Goal: Task Accomplishment & Management: Manage account settings

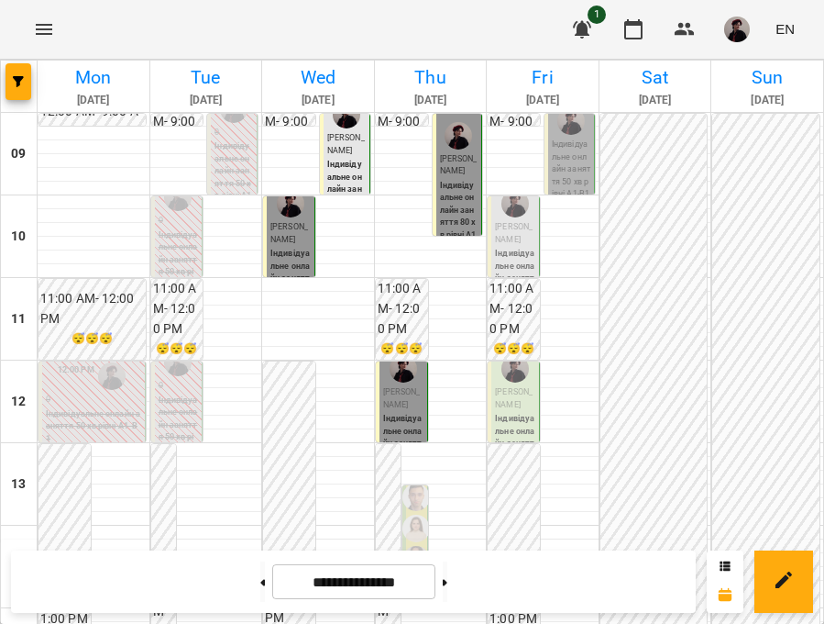
scroll to position [603, 0]
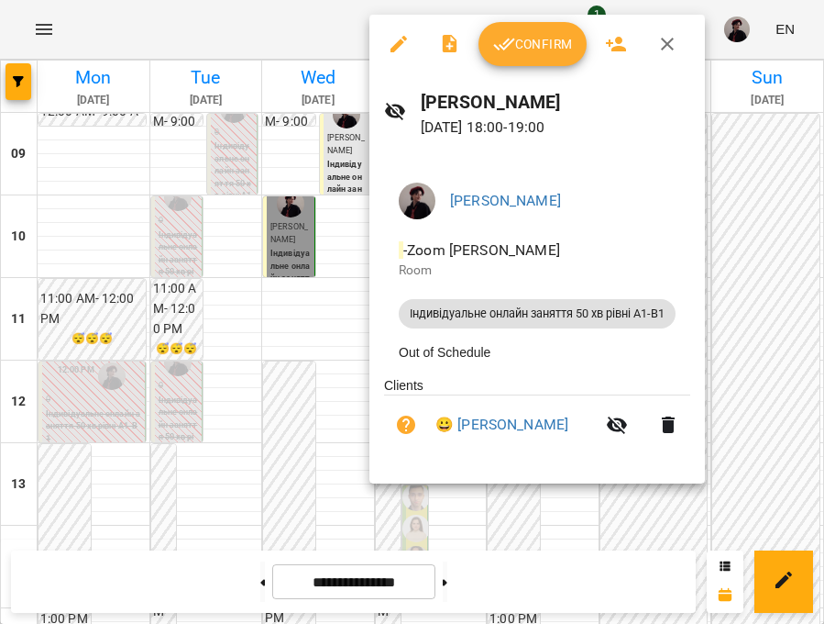
click at [544, 50] on span "Confirm" at bounding box center [532, 44] width 79 height 22
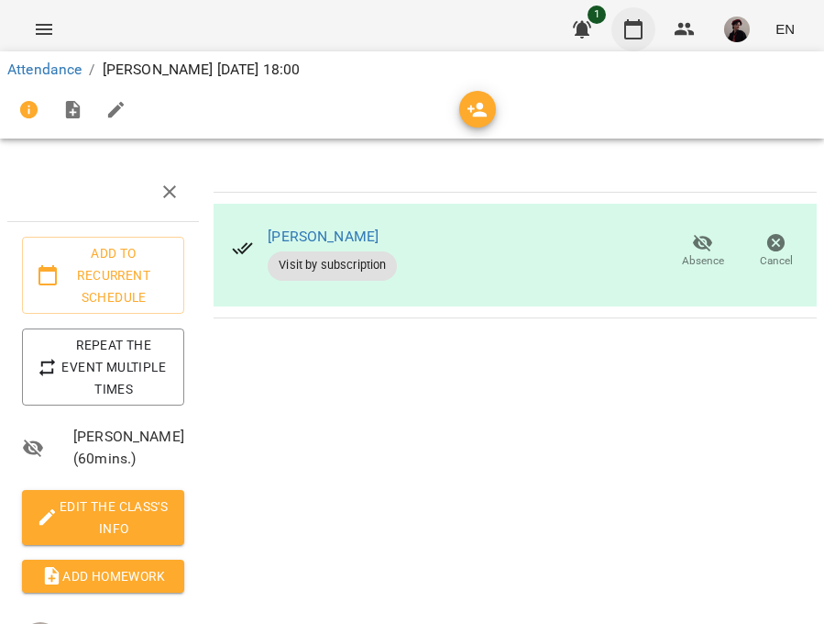
click at [645, 34] on icon "button" at bounding box center [634, 29] width 22 height 22
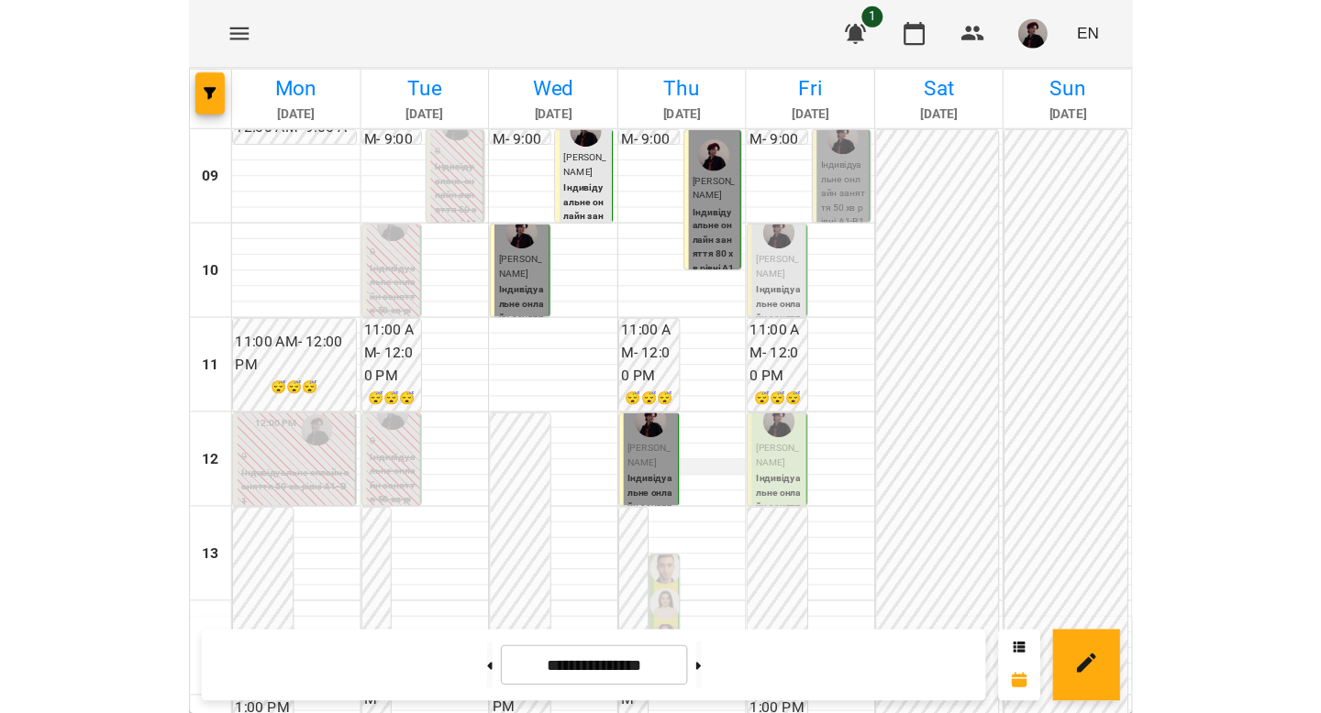
scroll to position [607, 0]
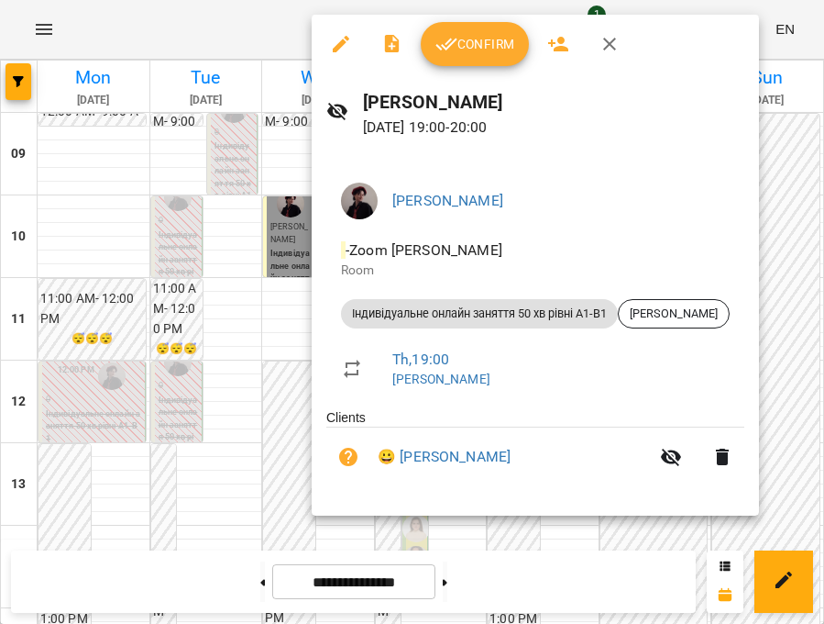
click at [459, 56] on button "Confirm" at bounding box center [475, 44] width 108 height 44
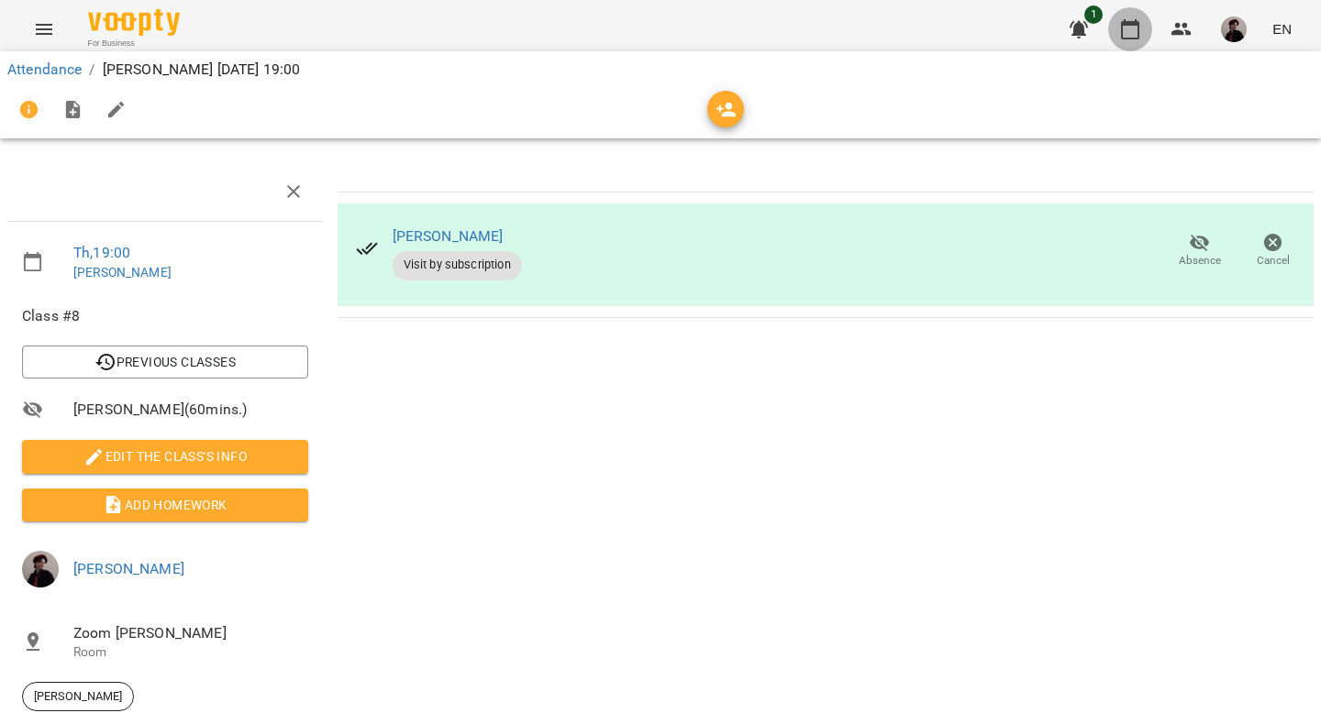
click at [824, 33] on icon "button" at bounding box center [1130, 29] width 22 height 22
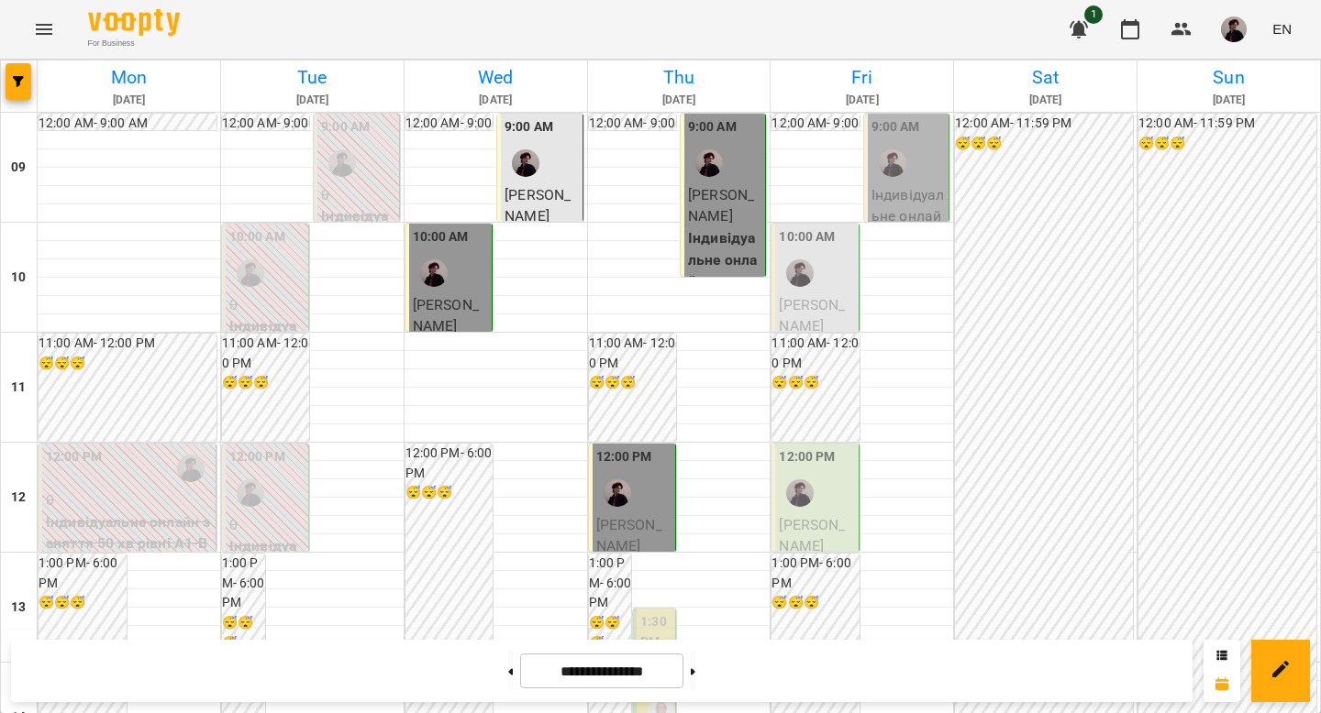
click at [824, 193] on p "Індивідуальне онлайн заняття 50 хв рівні А1-В1 - [PERSON_NAME]" at bounding box center [907, 259] width 73 height 151
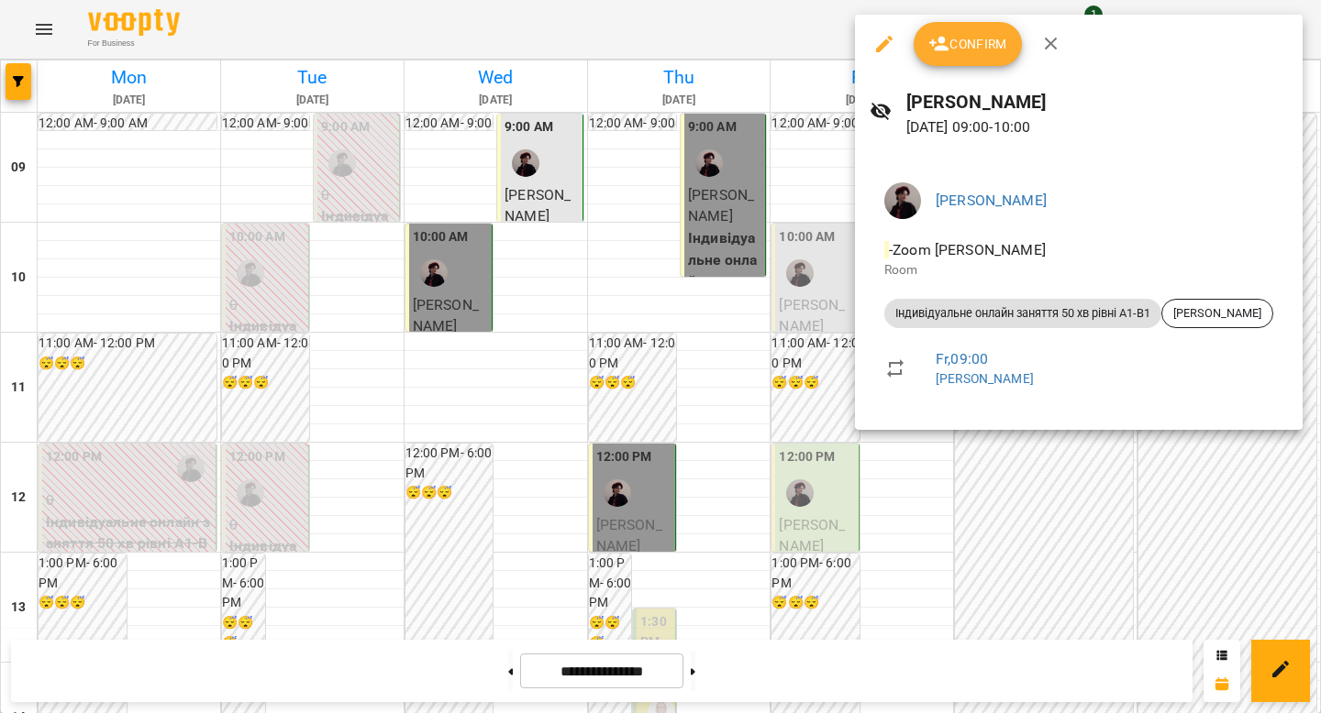
click at [824, 520] on div at bounding box center [660, 356] width 1321 height 713
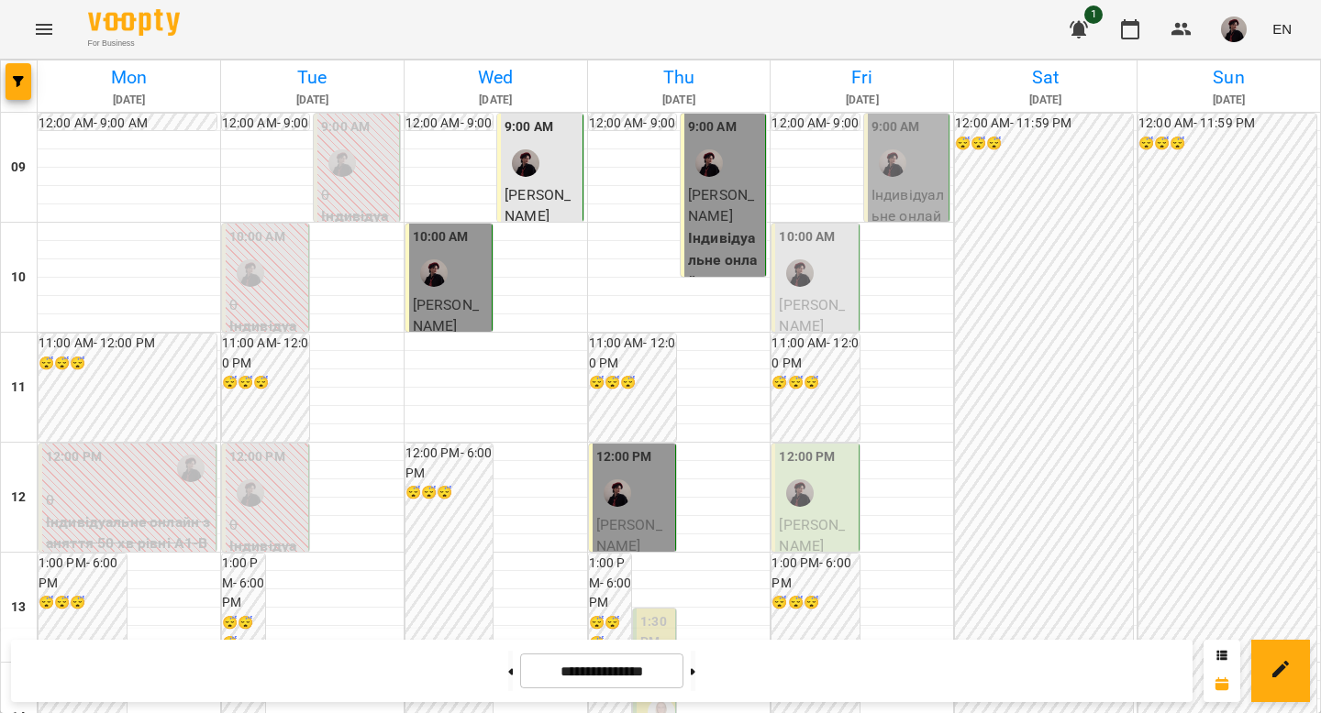
click at [809, 298] on span "[PERSON_NAME]" at bounding box center [812, 315] width 66 height 39
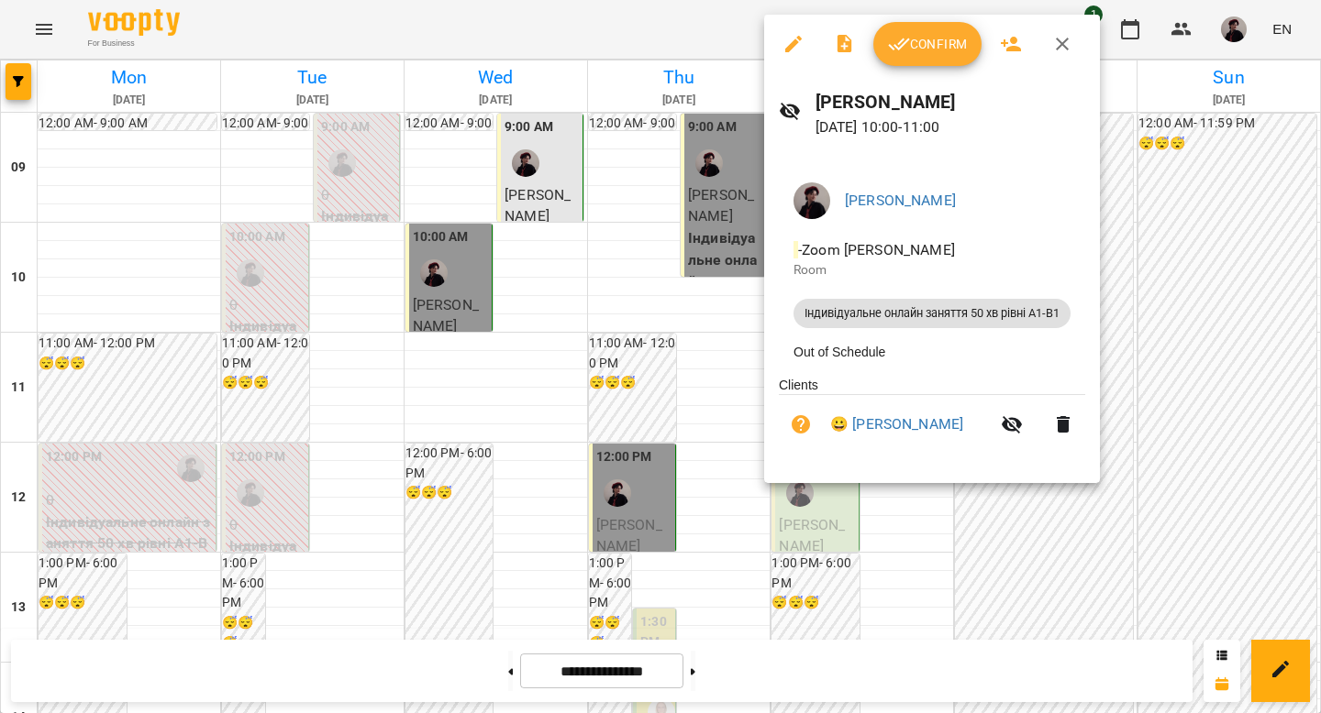
click at [824, 398] on div at bounding box center [660, 356] width 1321 height 713
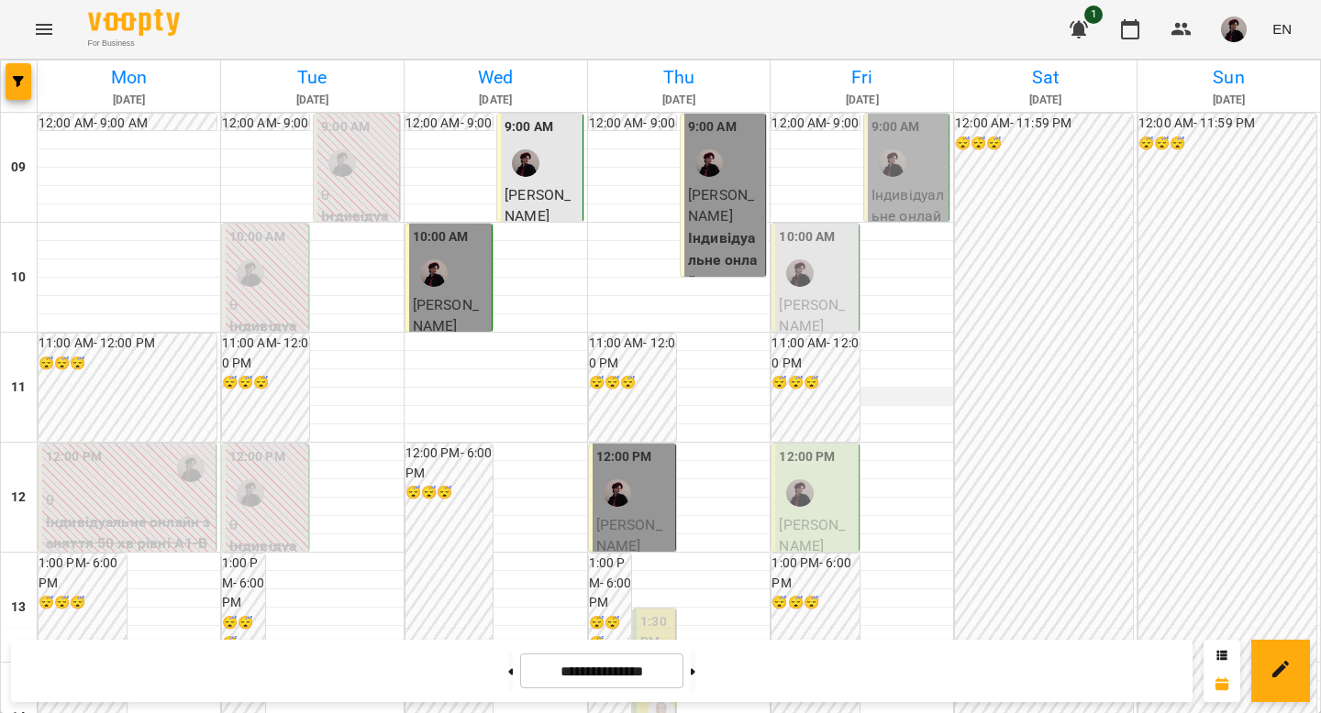
scroll to position [187, 0]
click at [824, 516] on span "[PERSON_NAME]" at bounding box center [812, 535] width 66 height 39
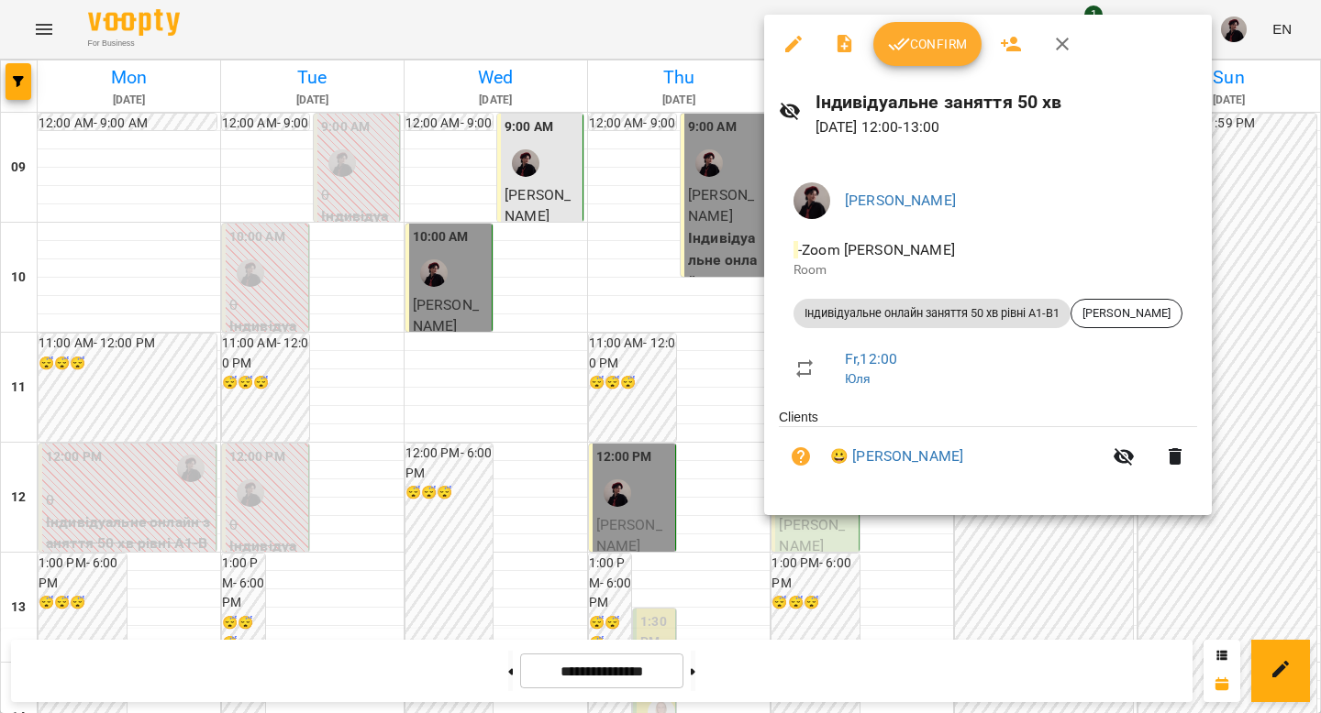
click at [824, 323] on div at bounding box center [660, 356] width 1321 height 713
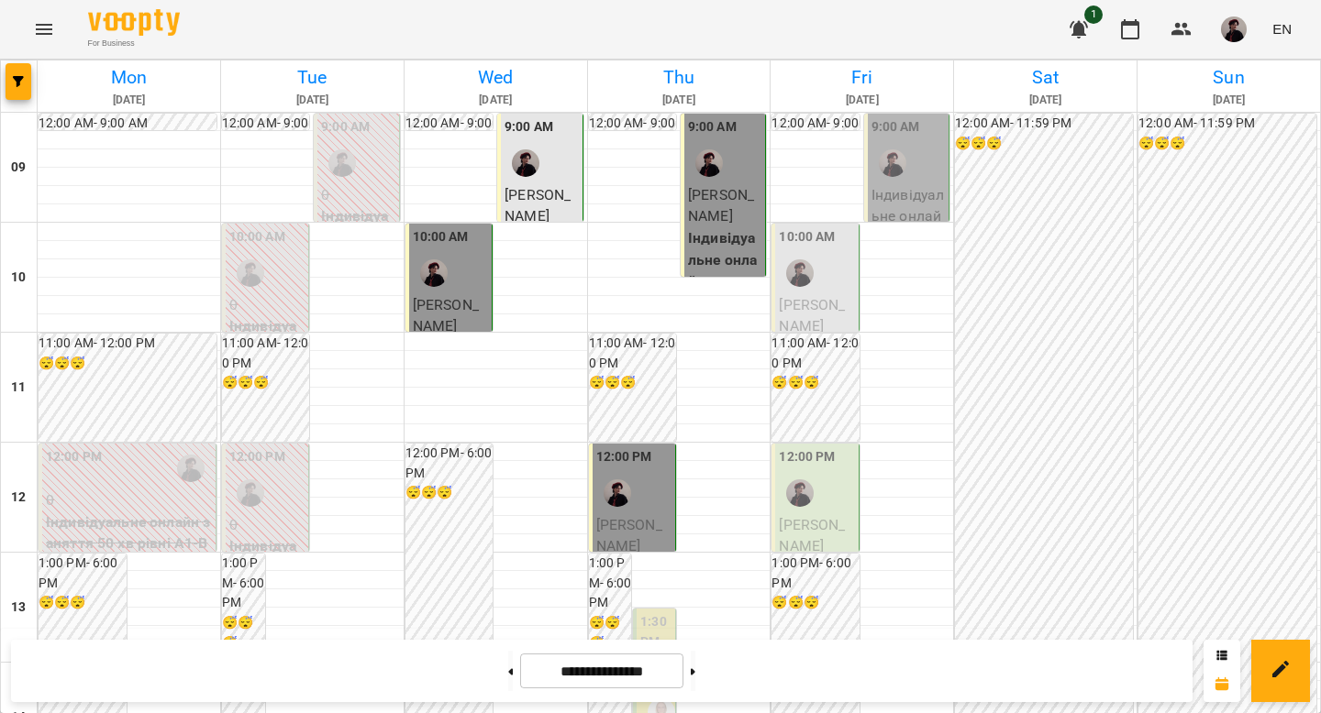
scroll to position [969, 0]
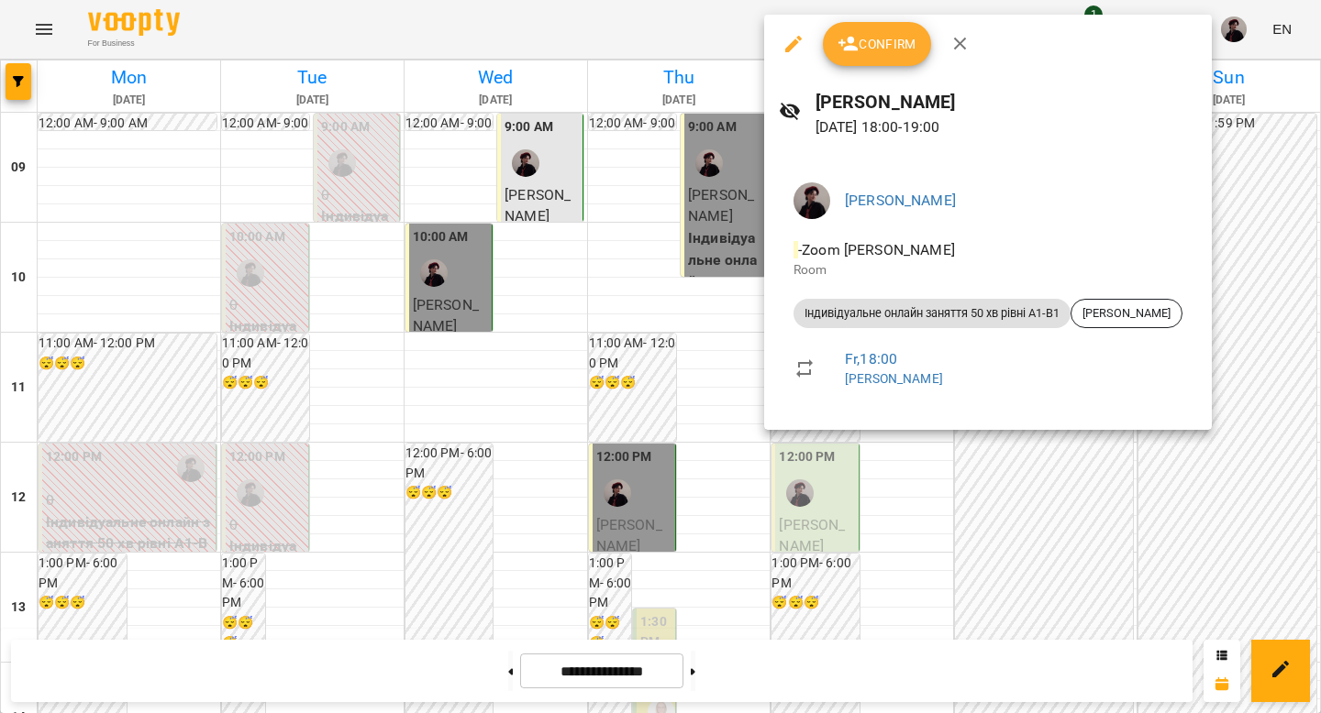
click at [824, 529] on div at bounding box center [660, 356] width 1321 height 713
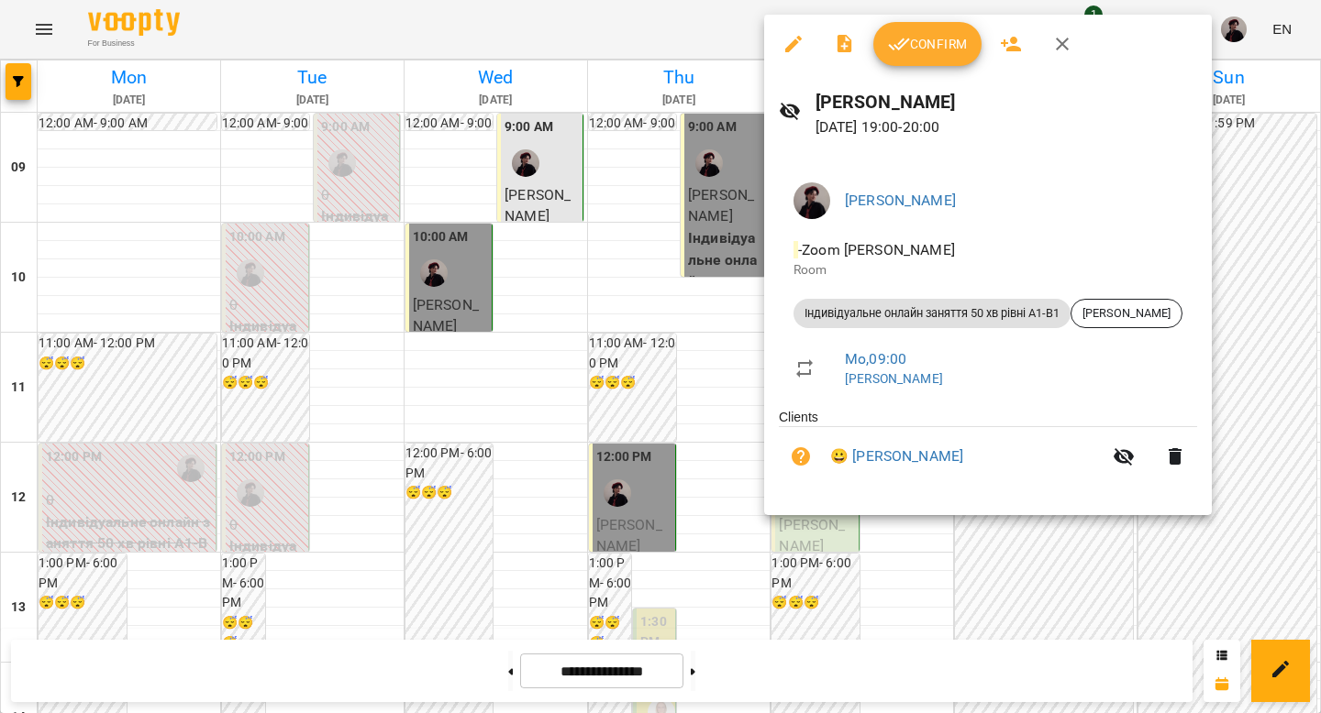
click at [824, 555] on div at bounding box center [660, 356] width 1321 height 713
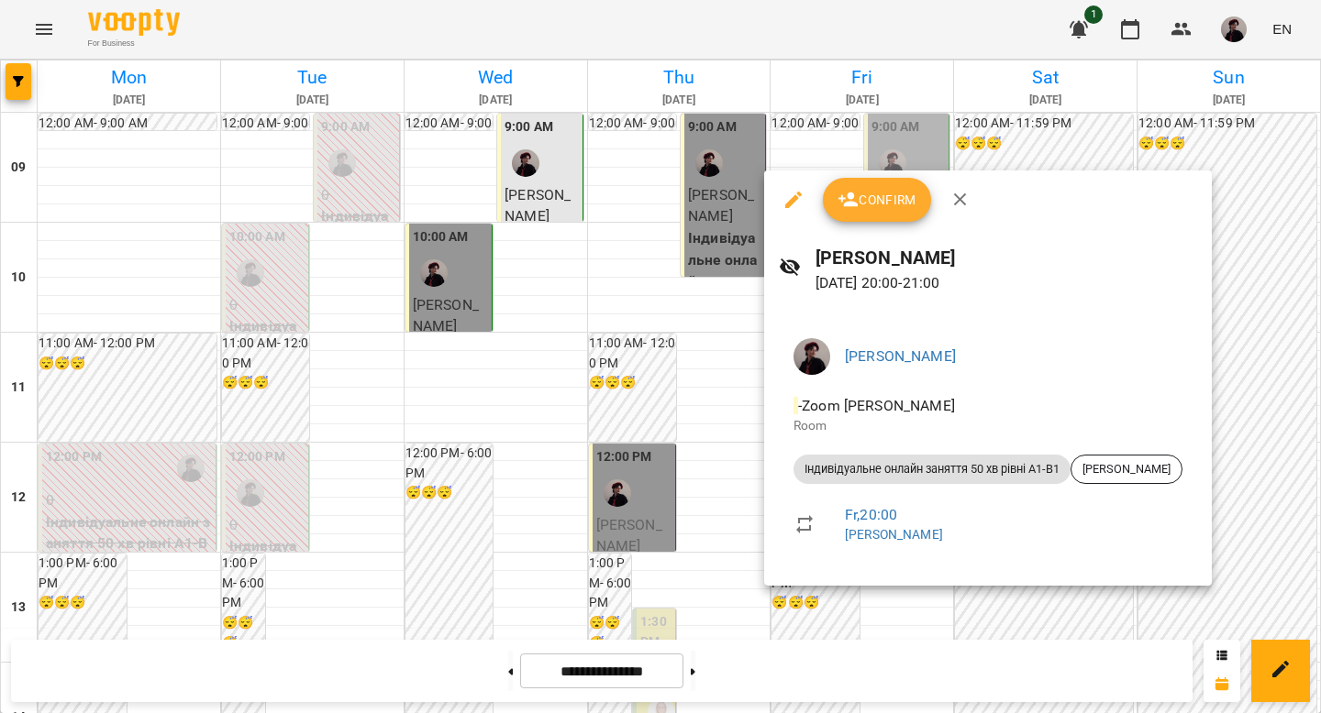
click at [824, 437] on div at bounding box center [660, 356] width 1321 height 713
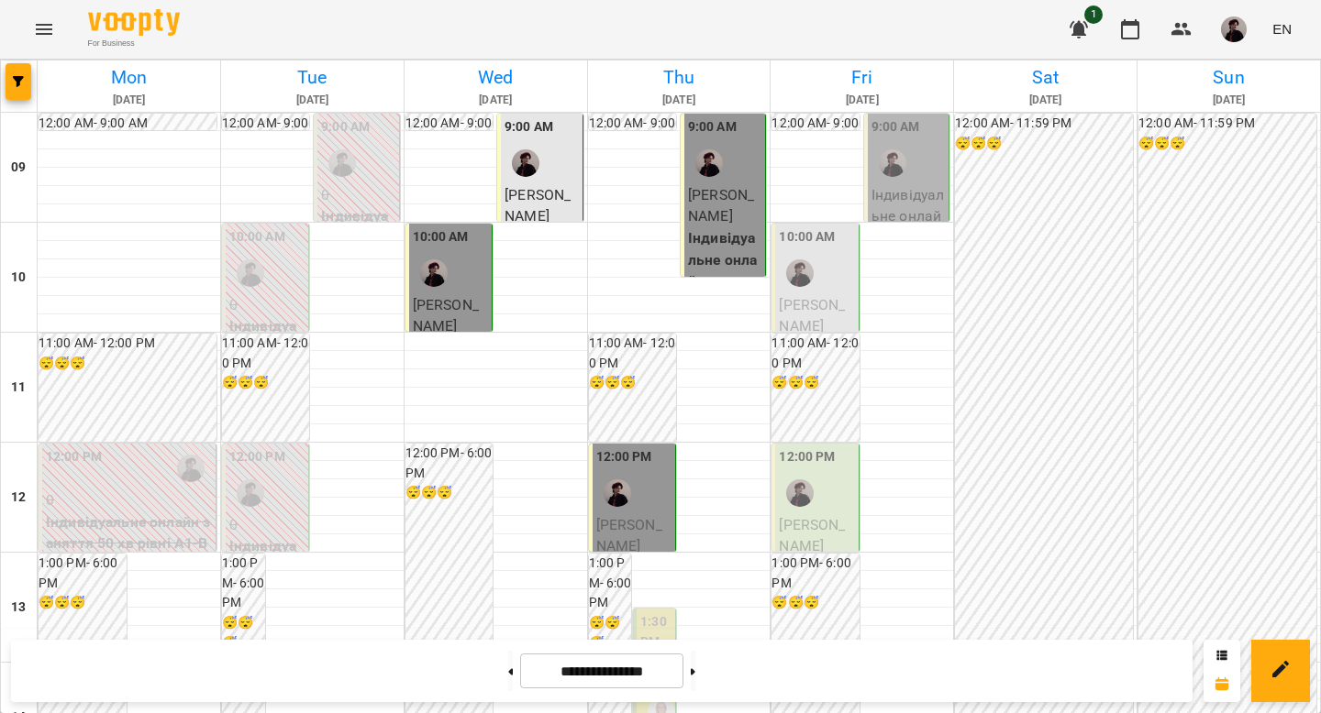
scroll to position [827, 0]
click at [824, 33] on img "button" at bounding box center [1234, 30] width 26 height 26
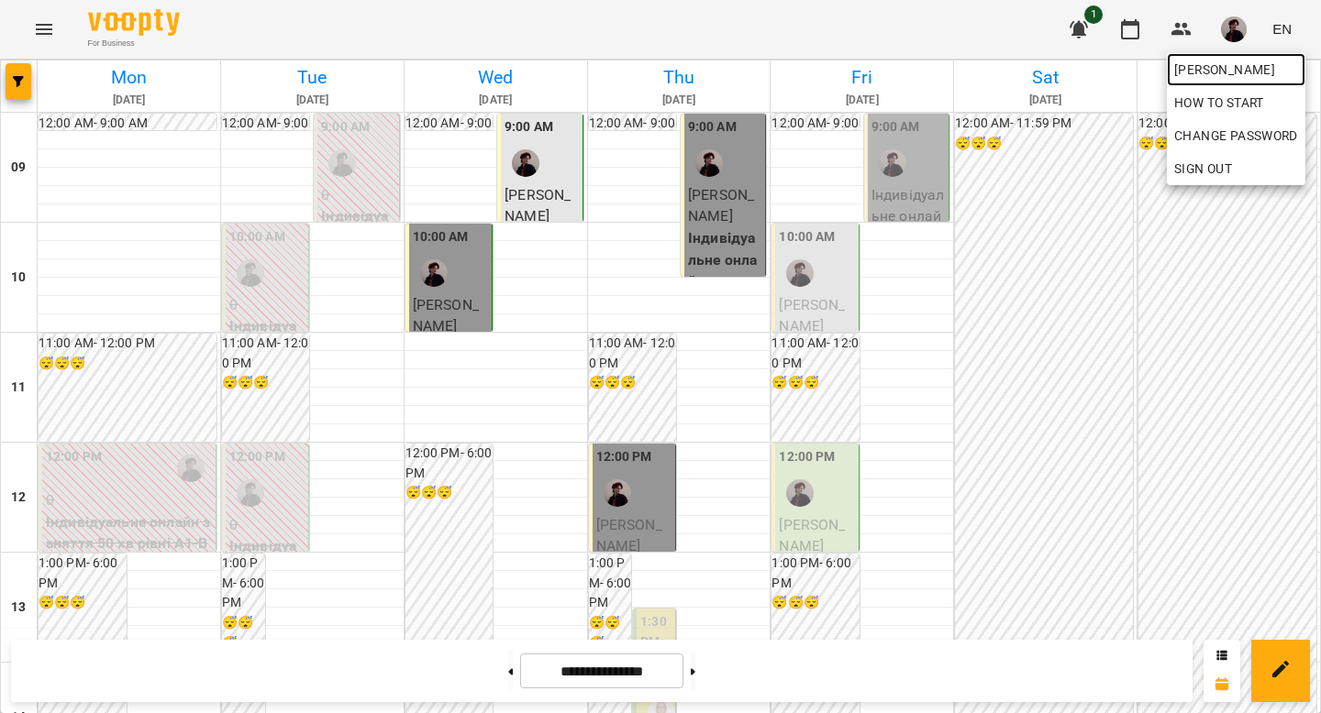
click at [824, 61] on span "[PERSON_NAME]" at bounding box center [1236, 70] width 124 height 22
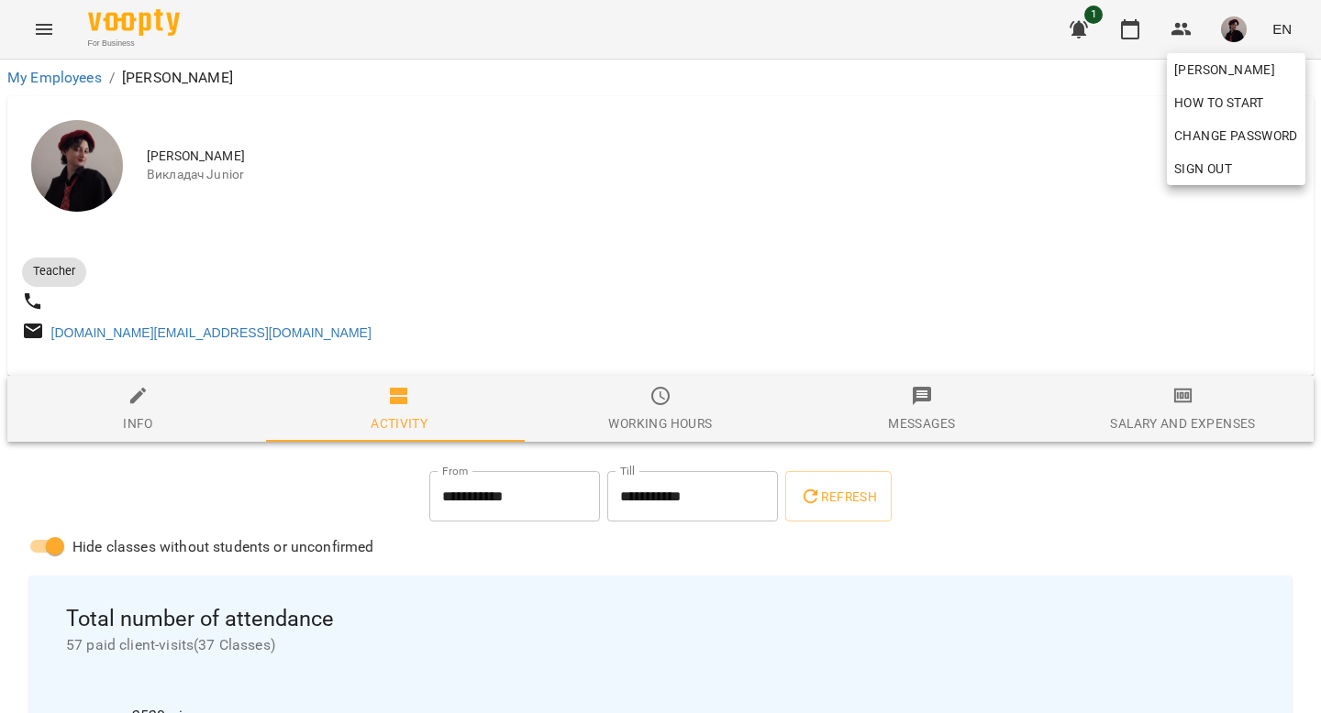
click at [824, 430] on div at bounding box center [660, 356] width 1321 height 713
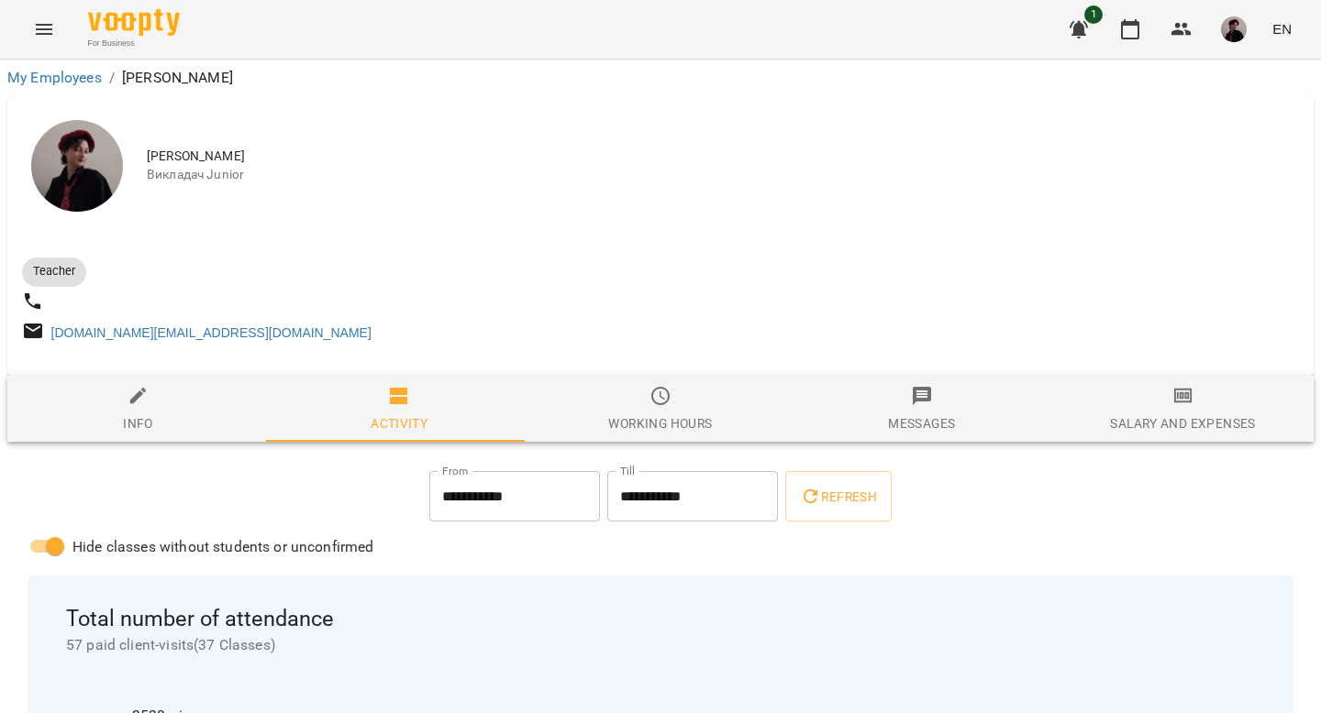
click at [824, 430] on div "Salary and Expenses" at bounding box center [1182, 424] width 145 height 22
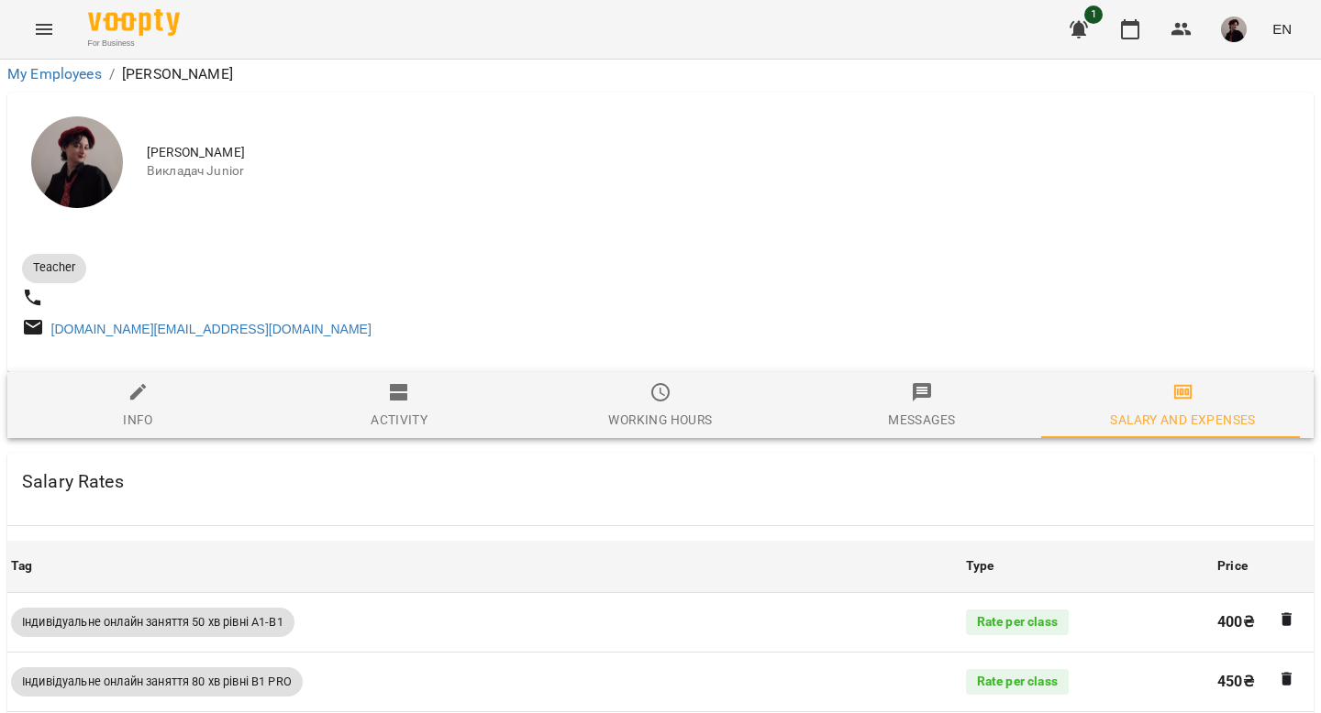
scroll to position [912, 0]
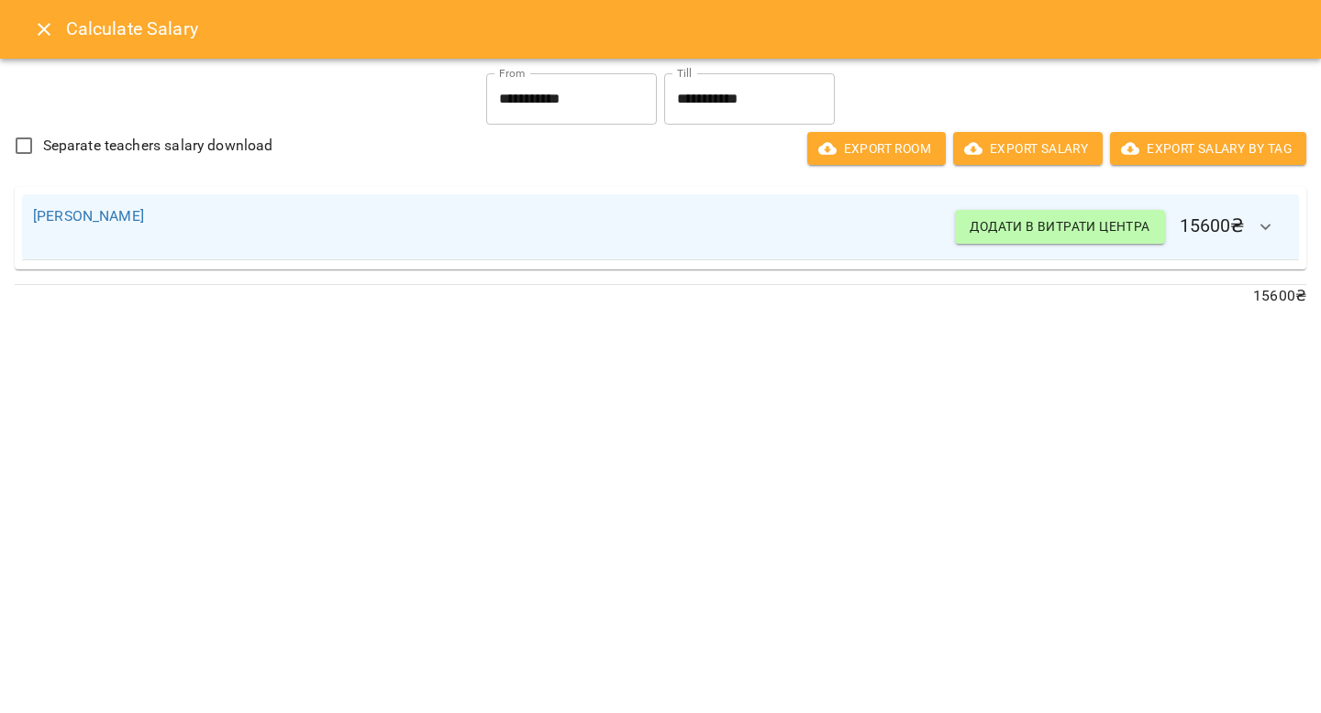
click at [50, 39] on icon "Close" at bounding box center [44, 29] width 22 height 22
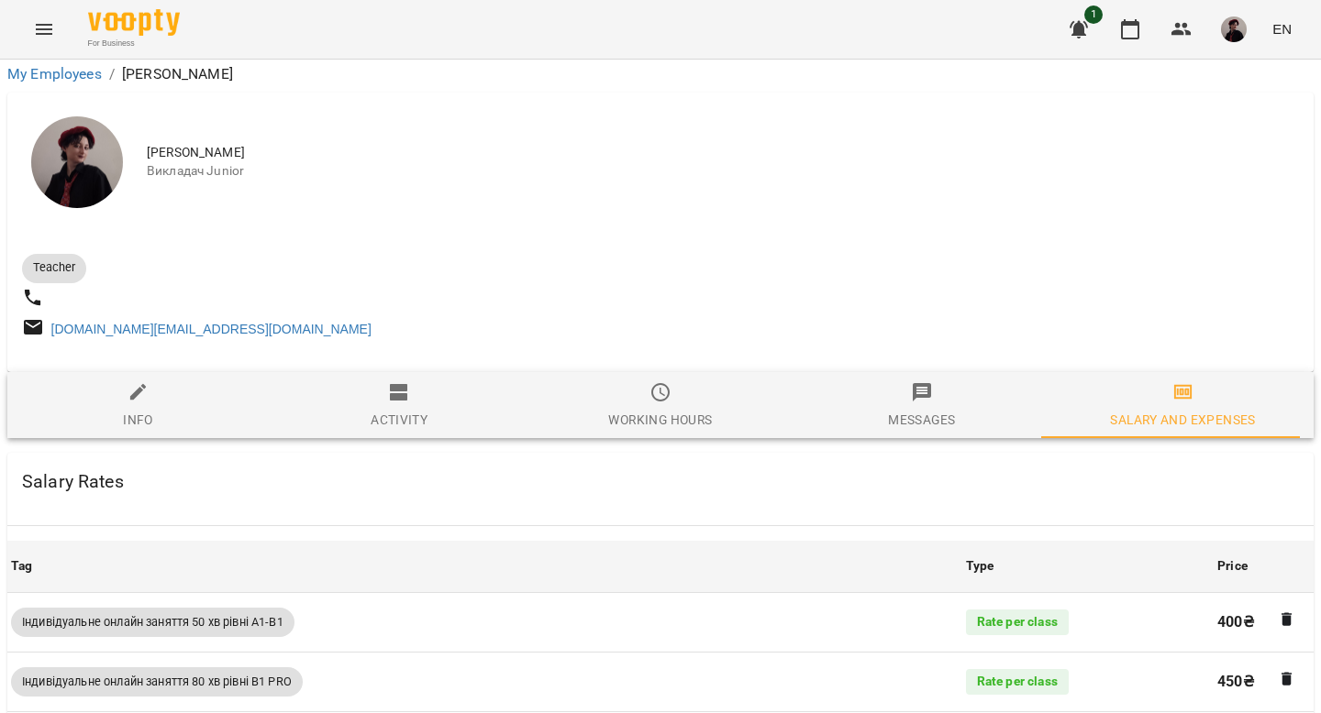
scroll to position [0, 0]
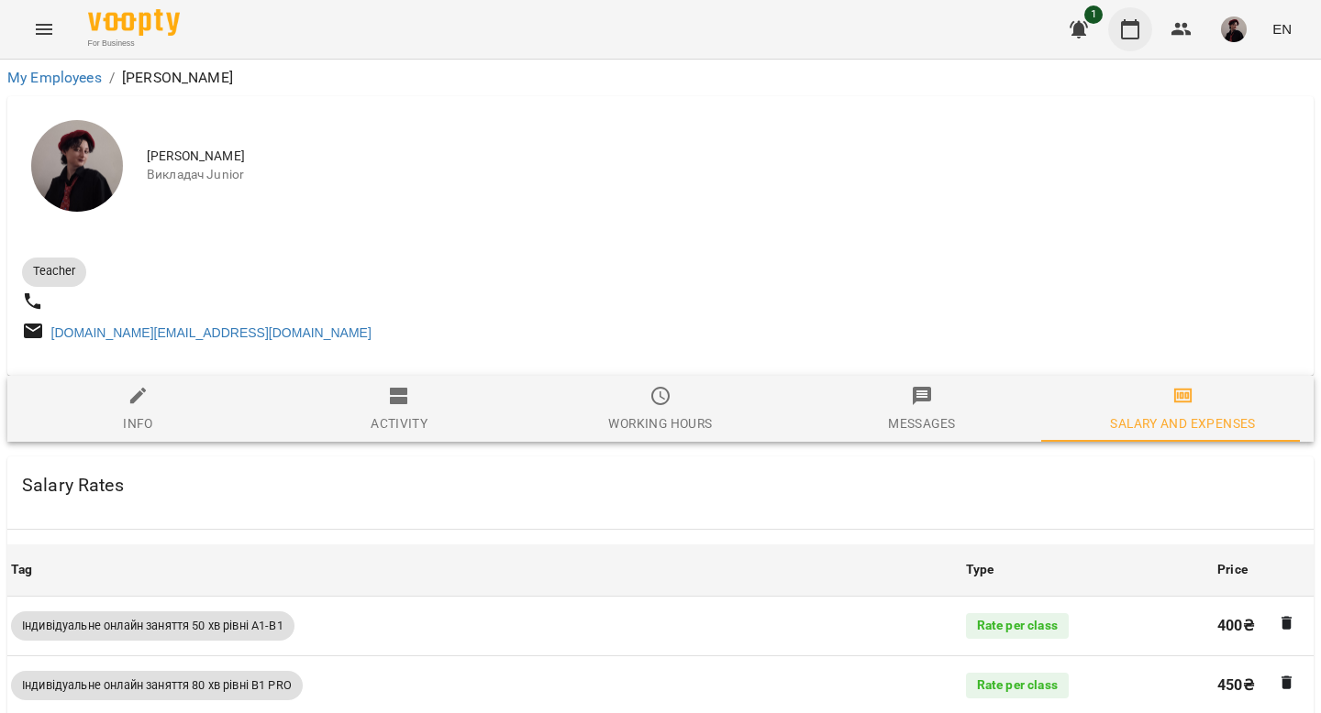
click at [824, 39] on icon "button" at bounding box center [1130, 29] width 22 height 22
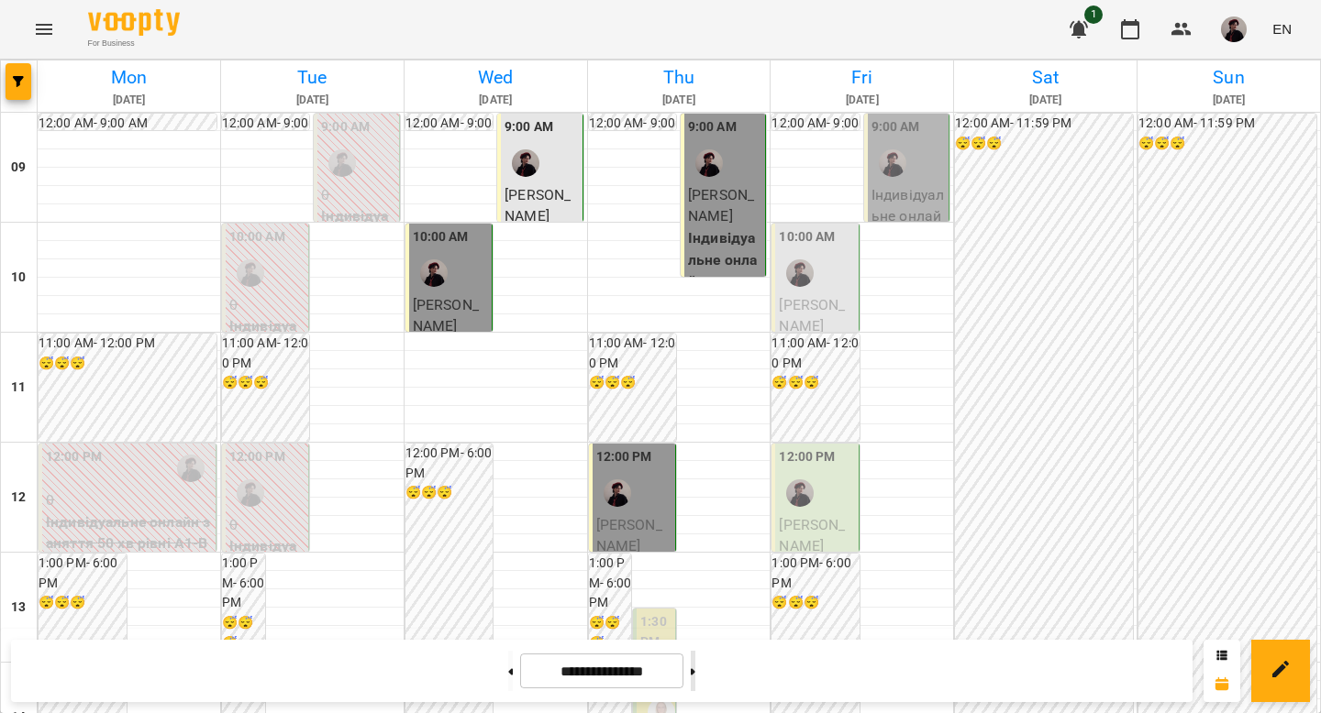
click at [695, 623] on button at bounding box center [693, 671] width 5 height 40
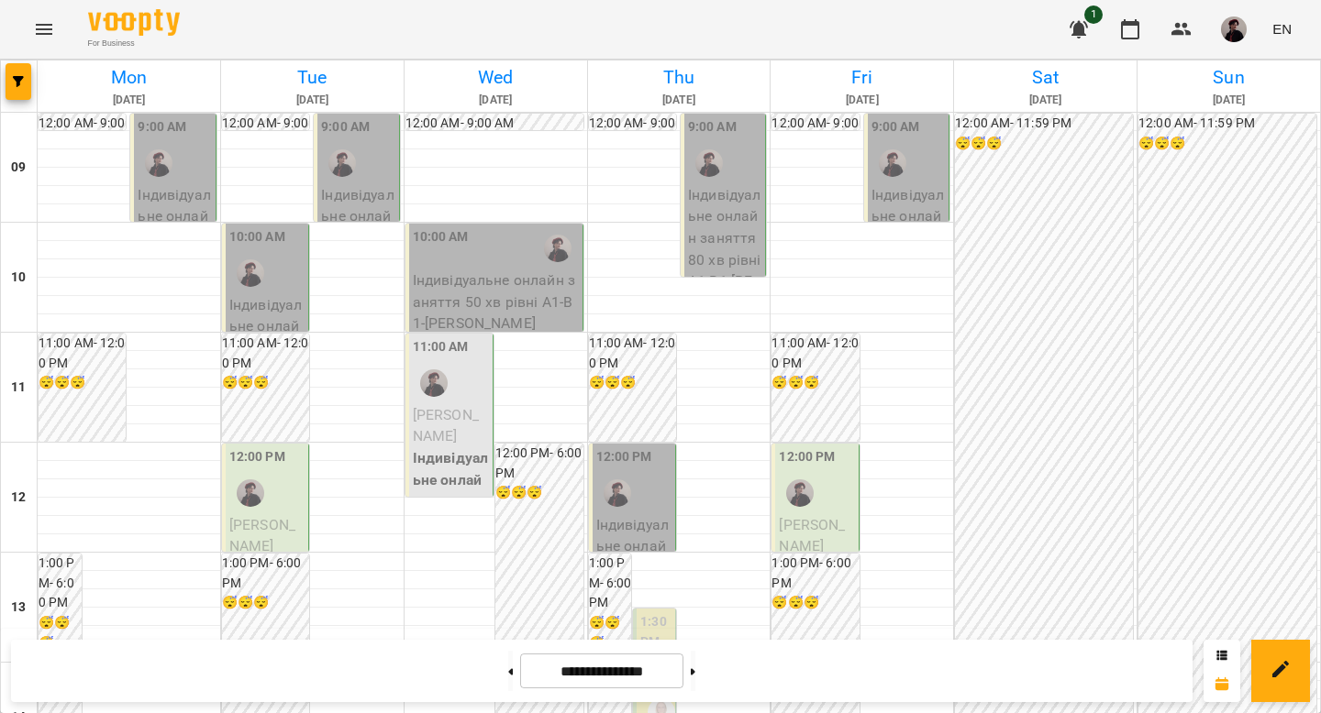
scroll to position [1023, 0]
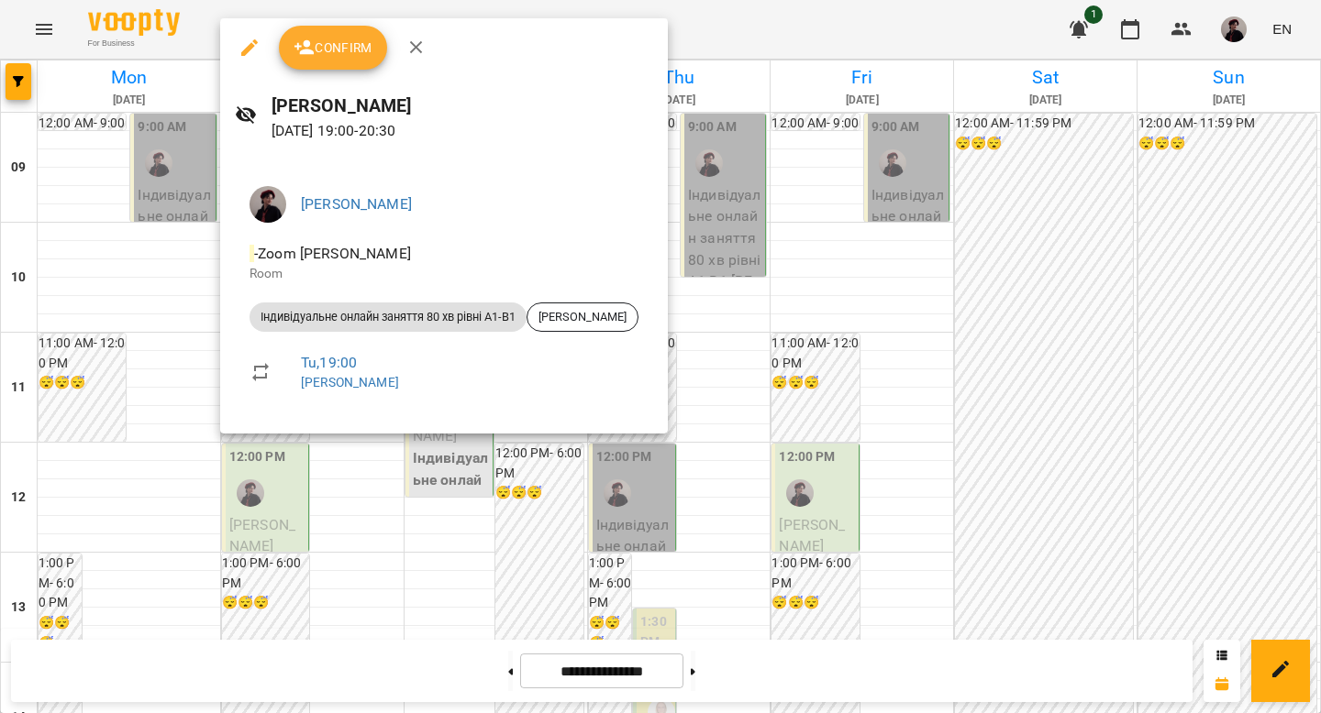
click at [716, 453] on div at bounding box center [660, 356] width 1321 height 713
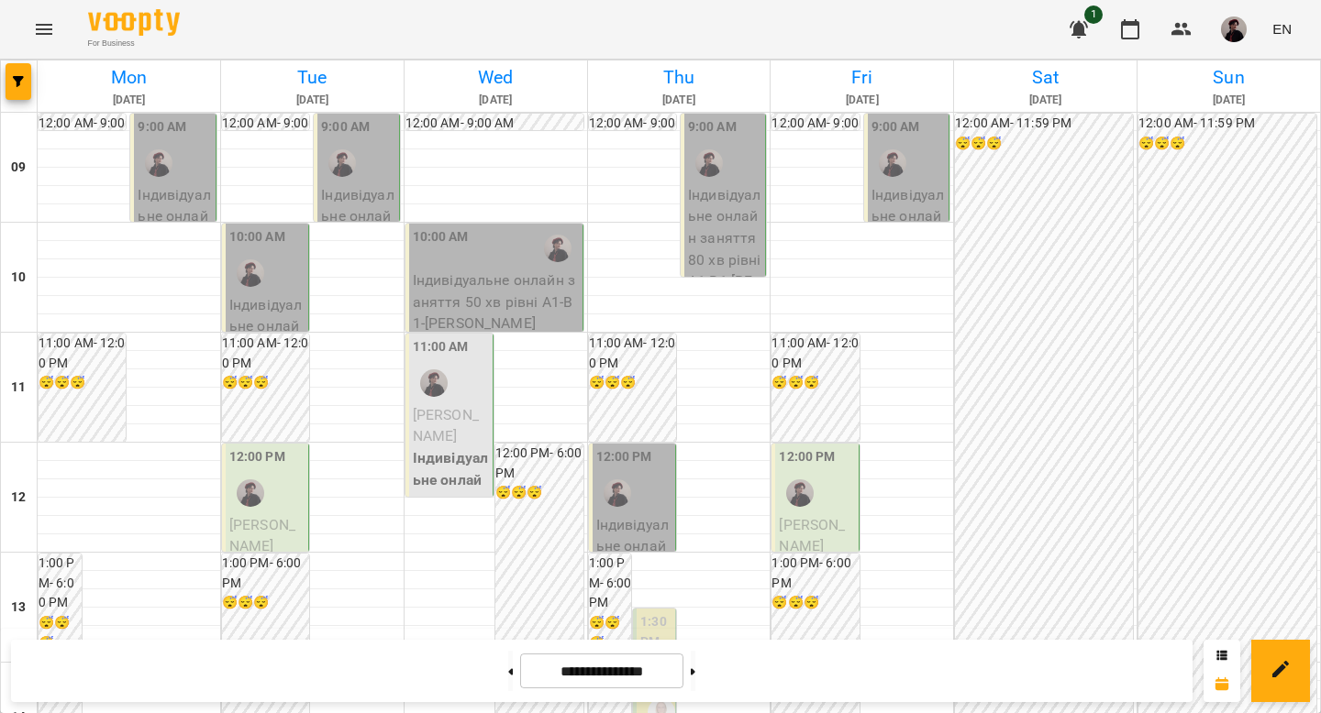
scroll to position [900, 0]
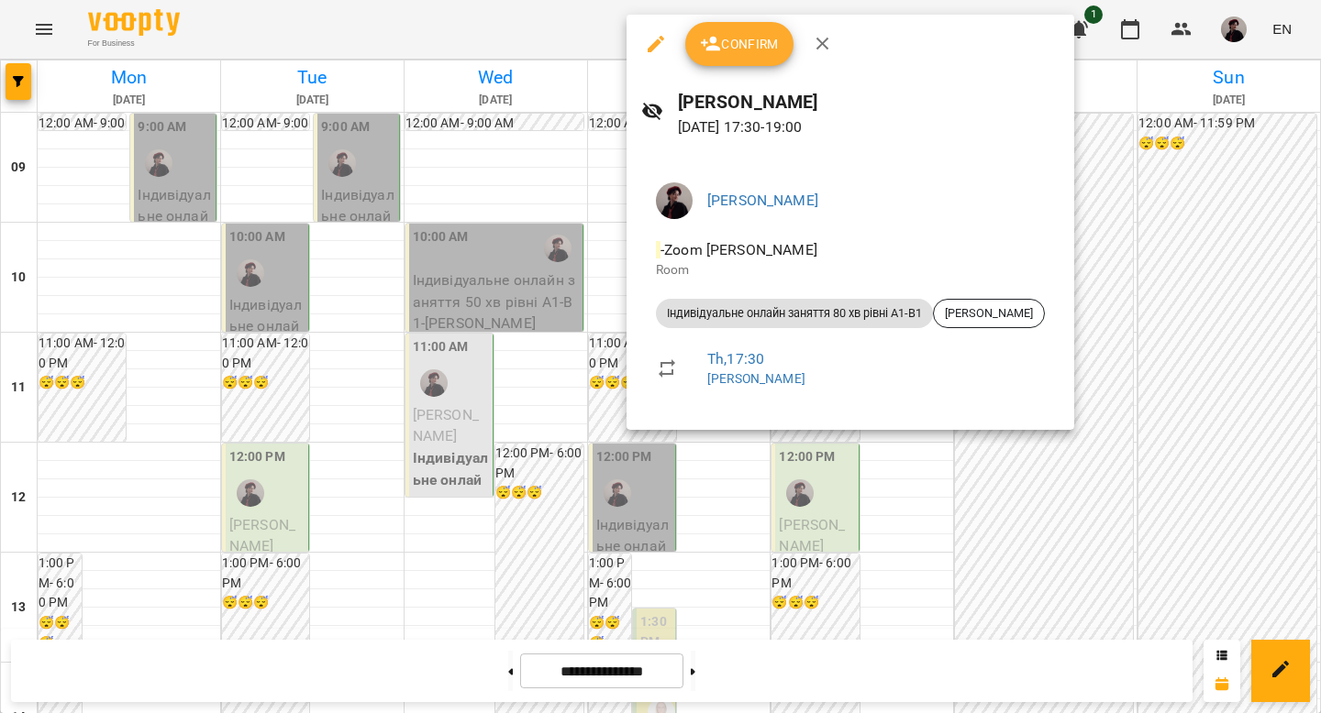
click at [824, 574] on div at bounding box center [660, 356] width 1321 height 713
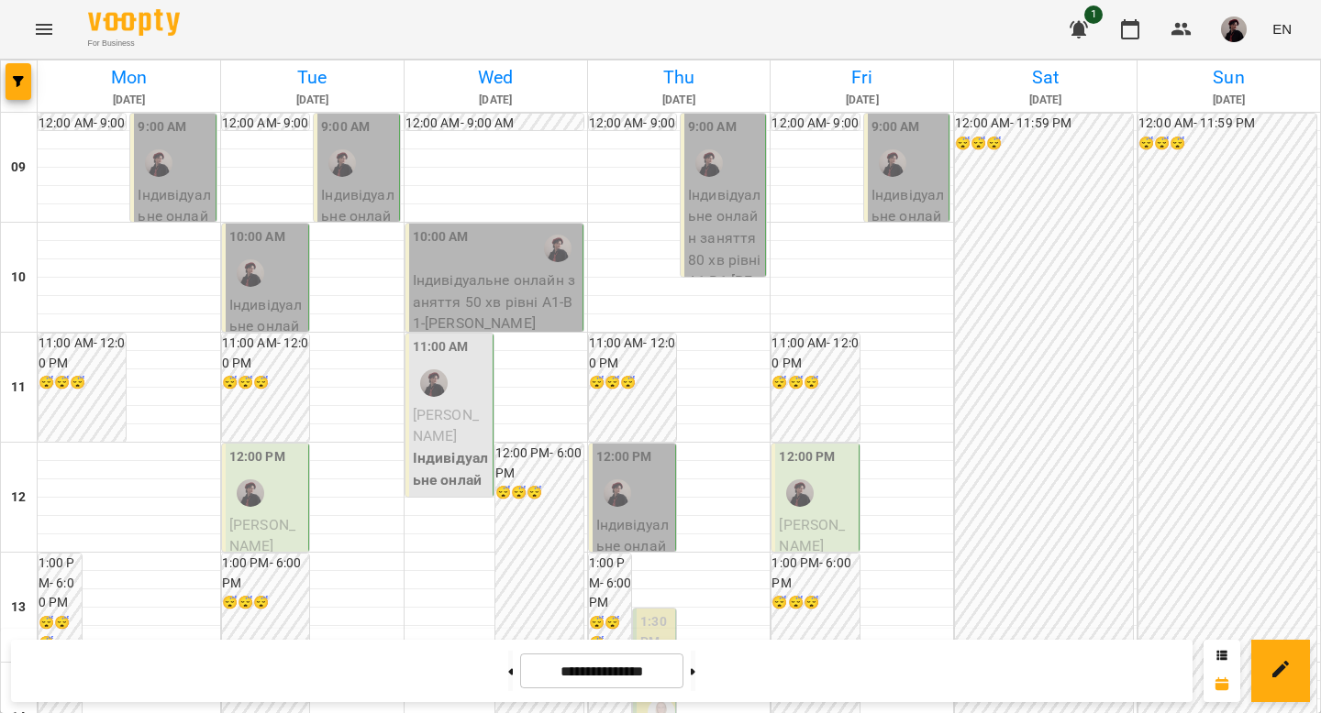
scroll to position [0, 0]
click at [508, 623] on button at bounding box center [510, 671] width 5 height 40
type input "**********"
